Goal: Transaction & Acquisition: Book appointment/travel/reservation

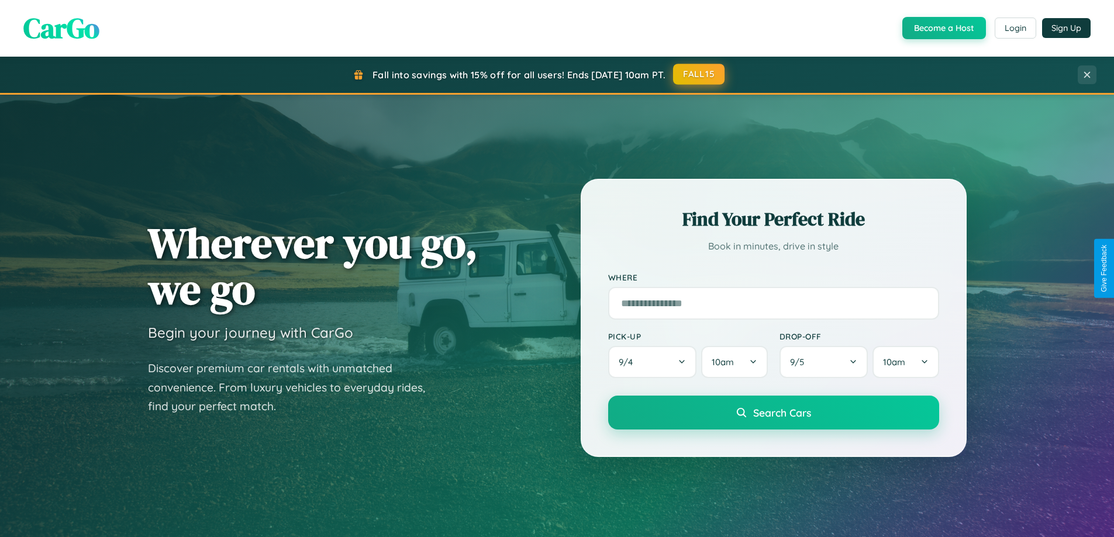
click at [699, 74] on button "FALL15" at bounding box center [698, 74] width 51 height 21
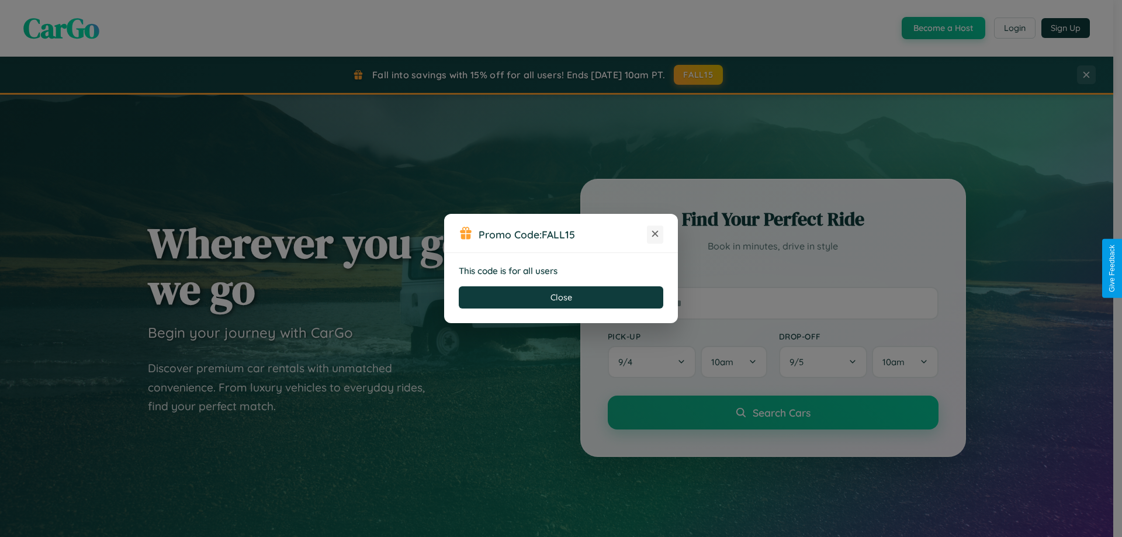
click at [655, 234] on icon at bounding box center [655, 234] width 12 height 12
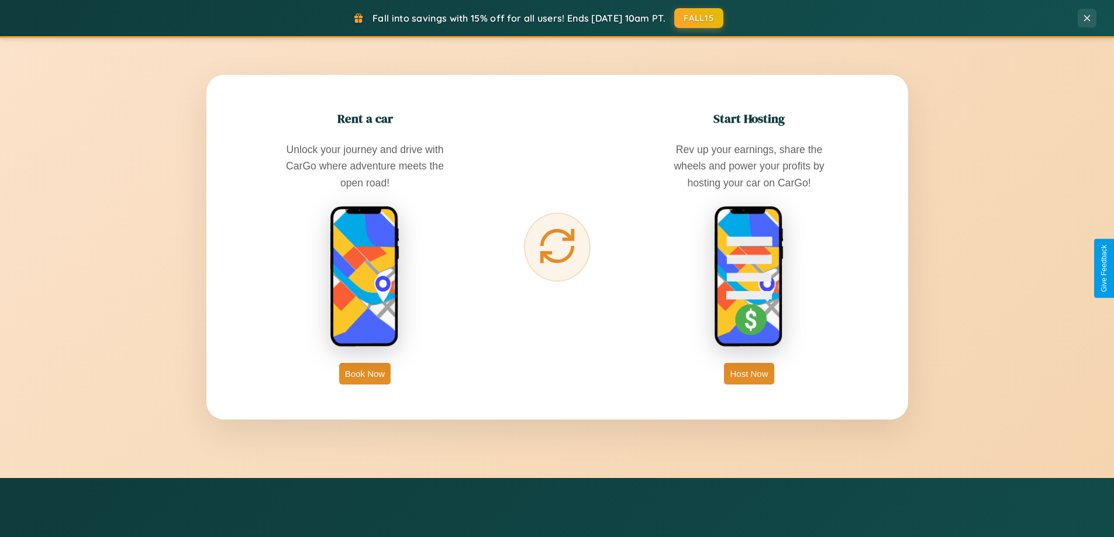
scroll to position [1878, 0]
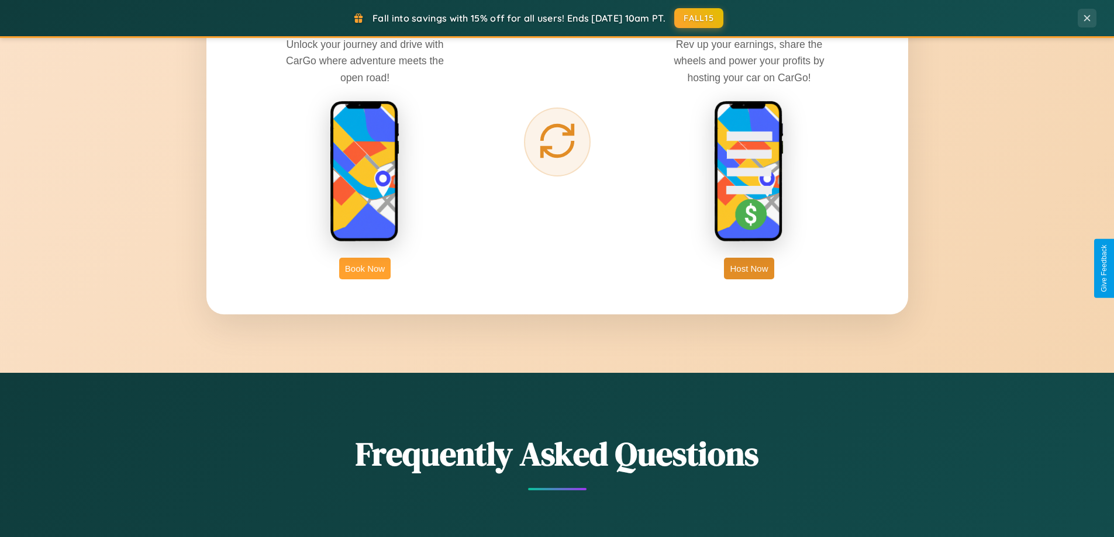
click at [365, 268] on button "Book Now" at bounding box center [364, 269] width 51 height 22
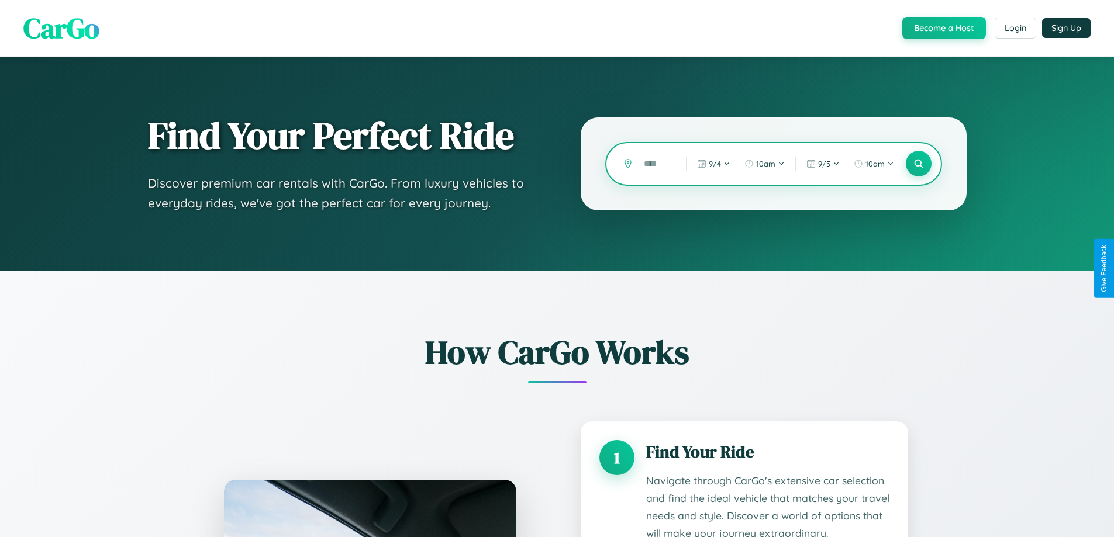
click at [656, 164] on input "text" at bounding box center [656, 164] width 36 height 20
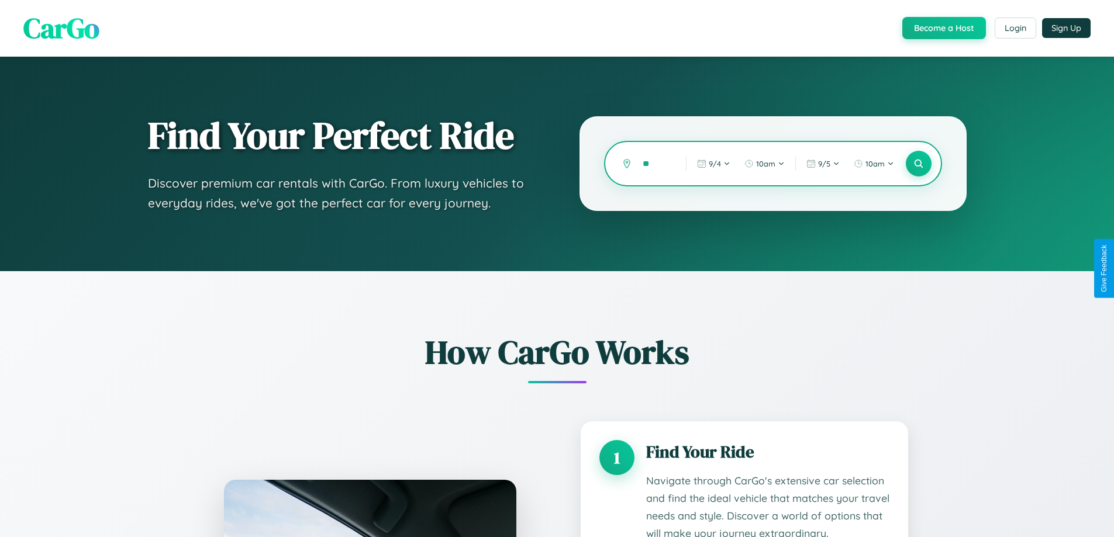
type input "*"
type input "*******"
click at [918, 164] on icon at bounding box center [918, 163] width 11 height 11
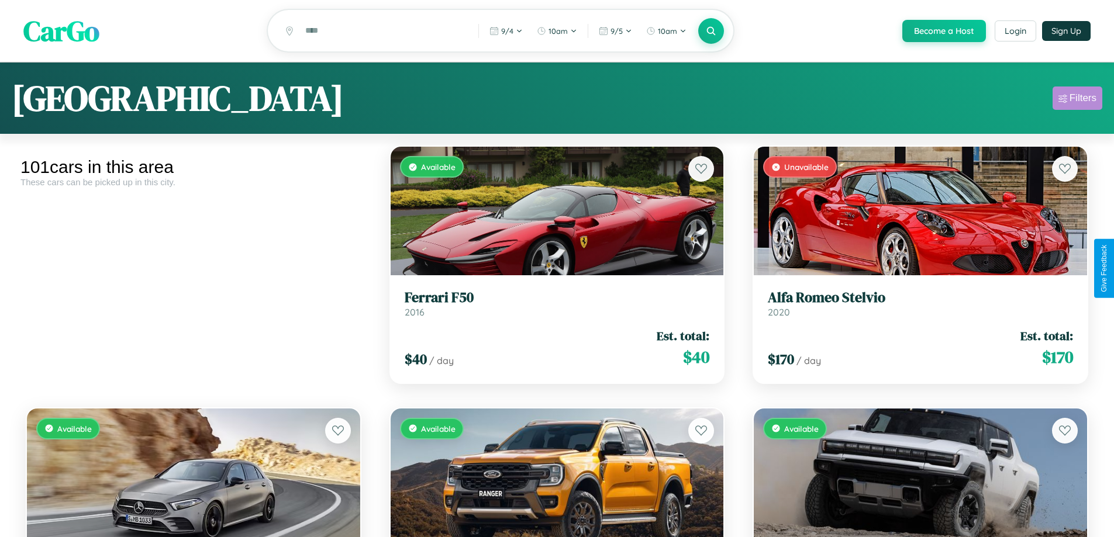
click at [1077, 100] on div "Filters" at bounding box center [1082, 98] width 27 height 12
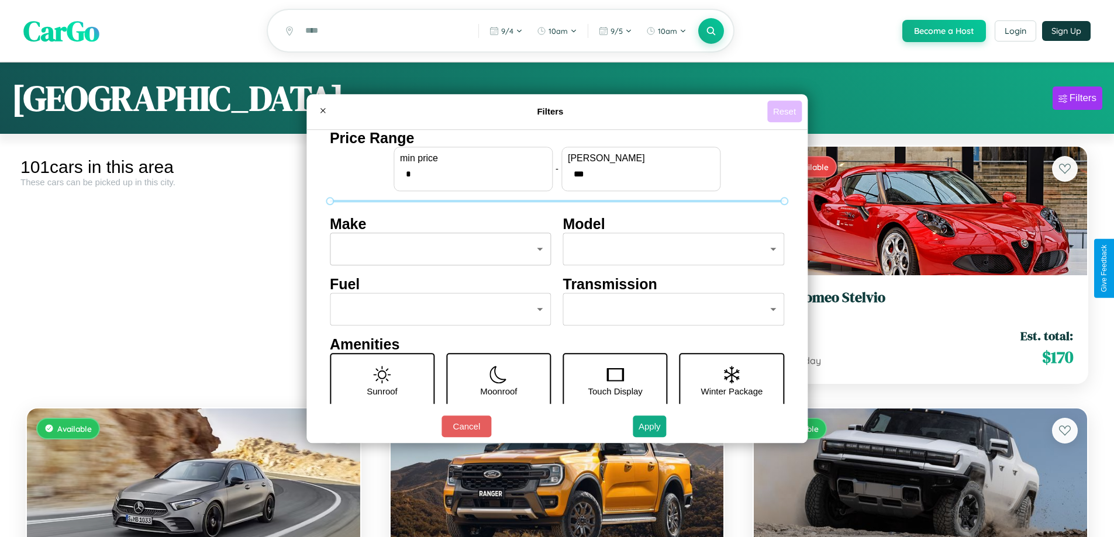
click at [786, 111] on button "Reset" at bounding box center [784, 112] width 34 height 22
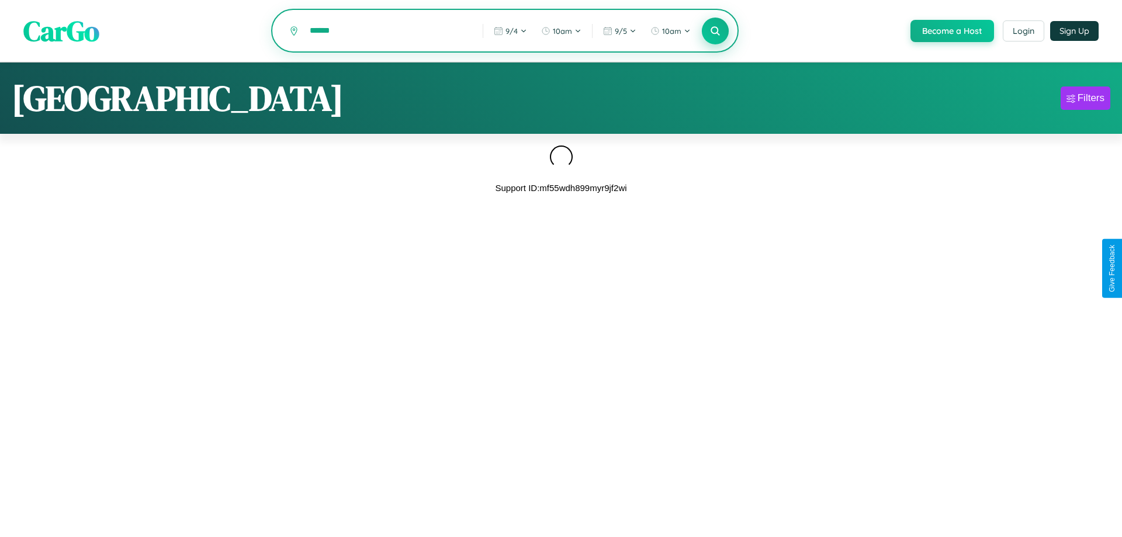
type input "******"
click at [714, 32] on icon at bounding box center [715, 30] width 11 height 11
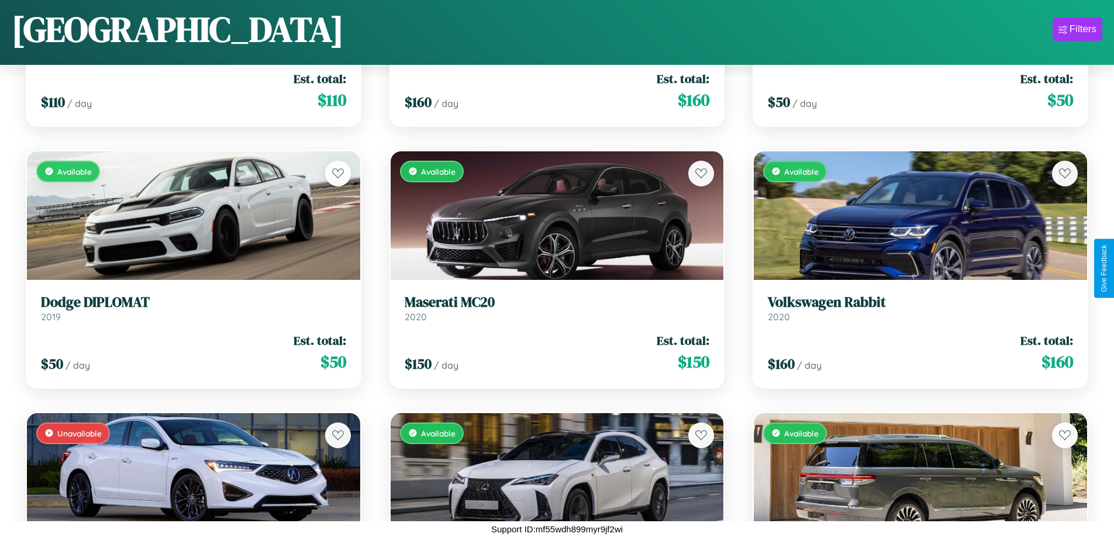
scroll to position [4091, 0]
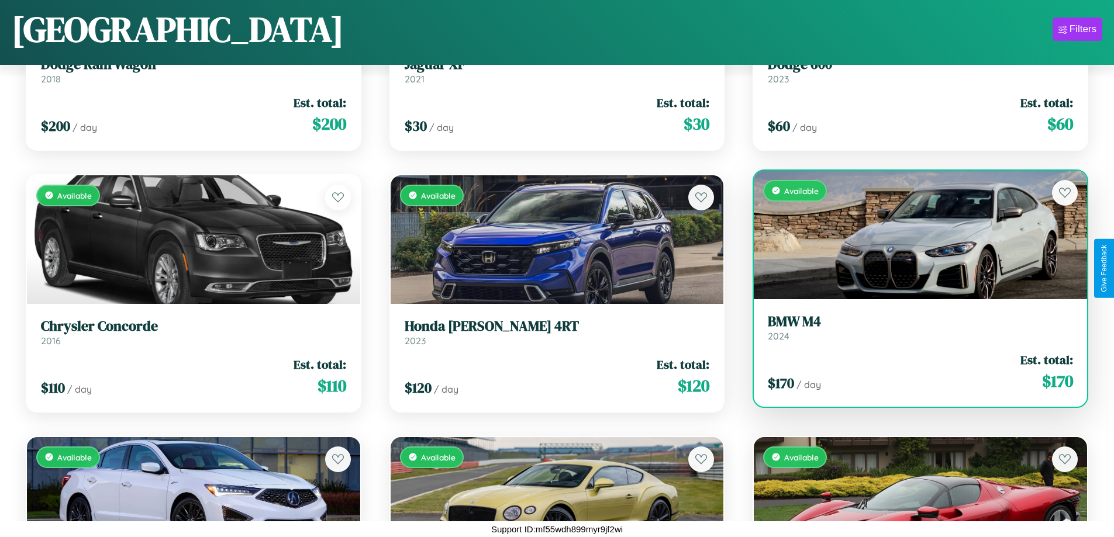
click at [913, 330] on link "BMW M4 2024" at bounding box center [920, 327] width 305 height 29
